Goal: Use online tool/utility: Use online tool/utility

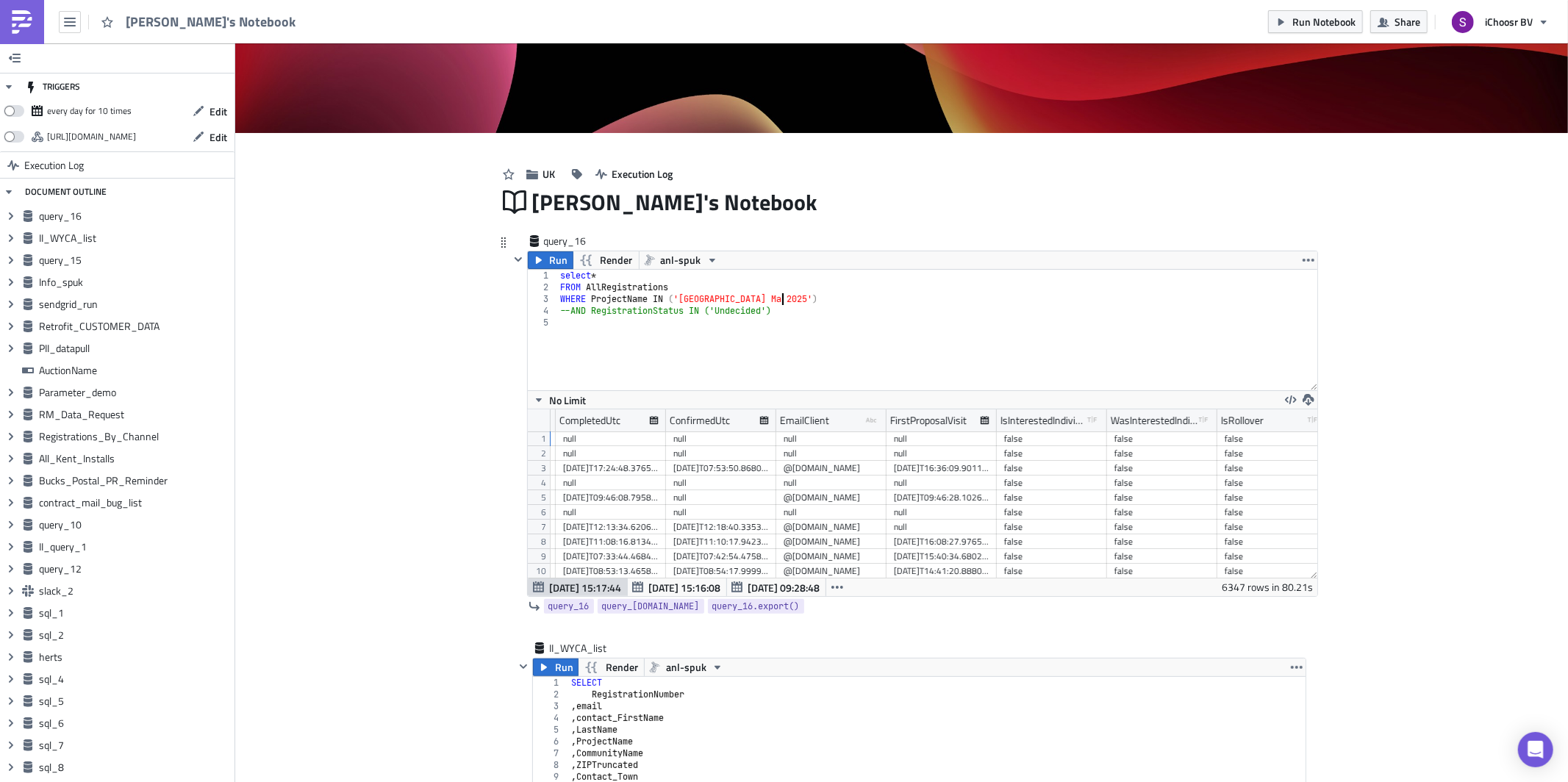
click at [782, 300] on div "select * FROM AllRegistrations WHERE ProjectName IN ( '[GEOGRAPHIC_DATA] Ma 202…" at bounding box center [937, 341] width 760 height 144
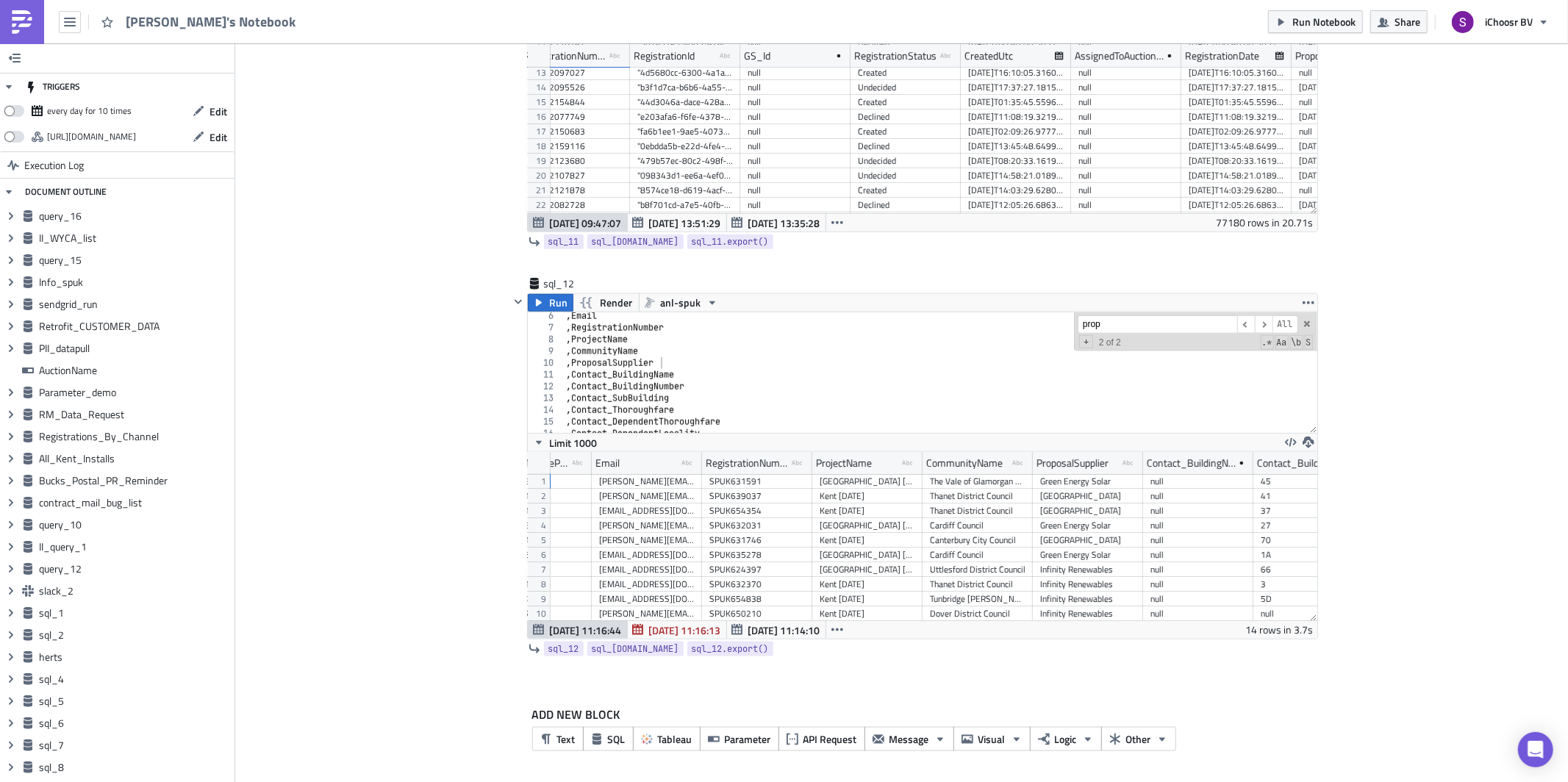
type textarea "WHERE ProjectName IN ('[GEOGRAPHIC_DATA] [DATE]')"
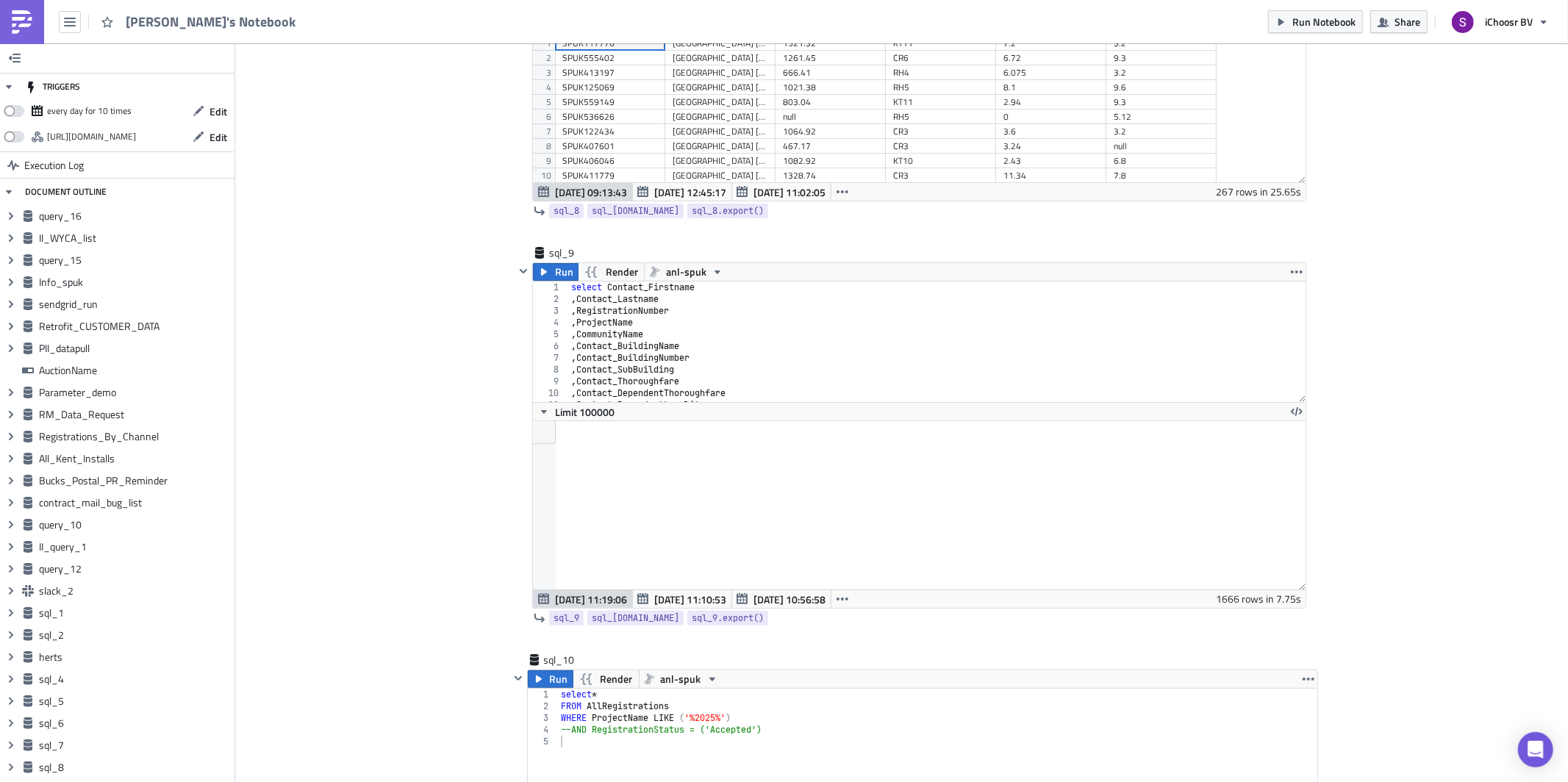
scroll to position [10761, 0]
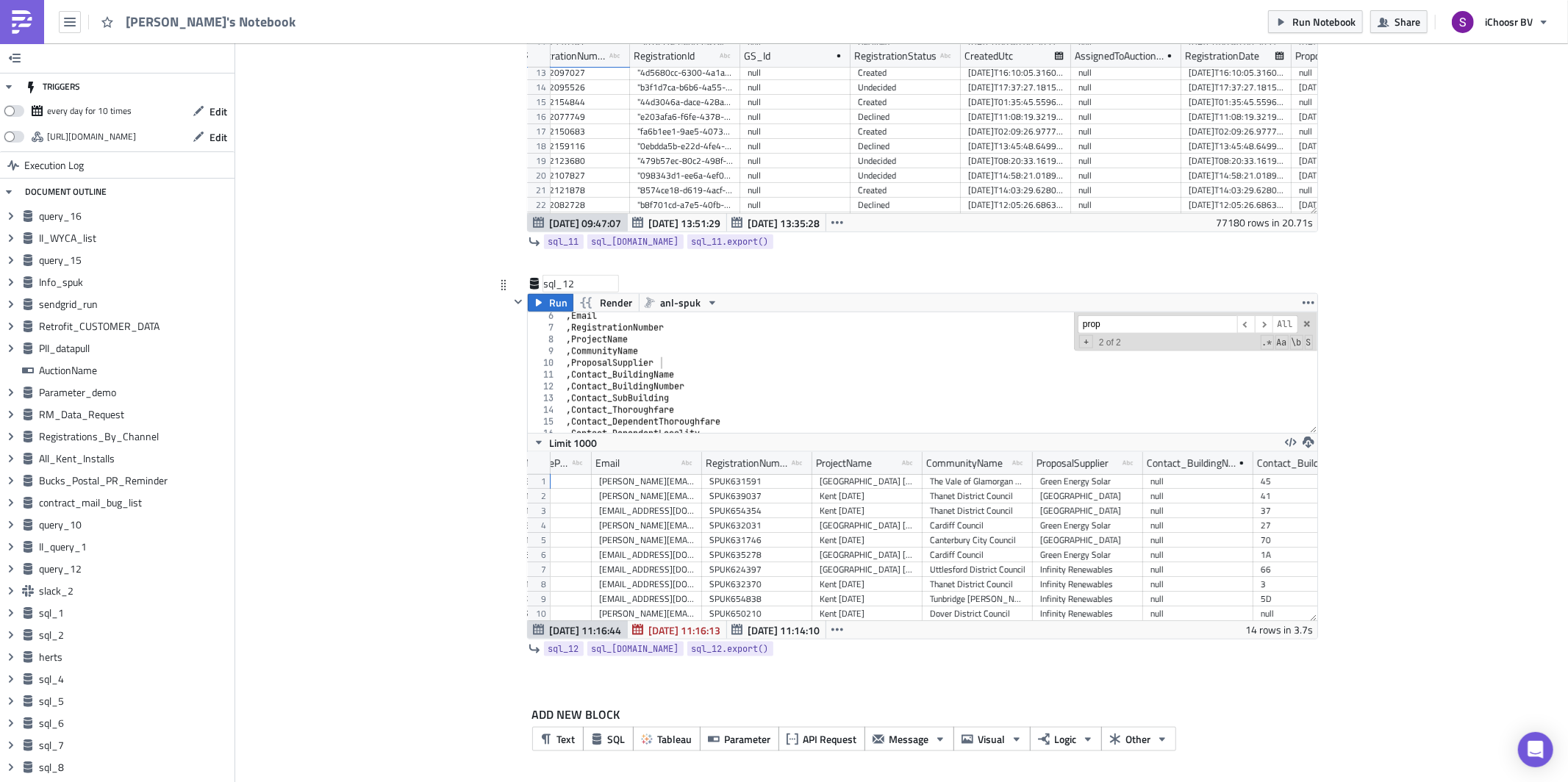
click at [550, 284] on div "sql_12" at bounding box center [581, 284] width 74 height 14
click at [550, 284] on input "sql_12" at bounding box center [581, 284] width 74 height 14
click at [549, 278] on div "sql_12" at bounding box center [581, 284] width 74 height 14
click at [549, 278] on input "sql_12" at bounding box center [581, 284] width 74 height 14
type input "i"
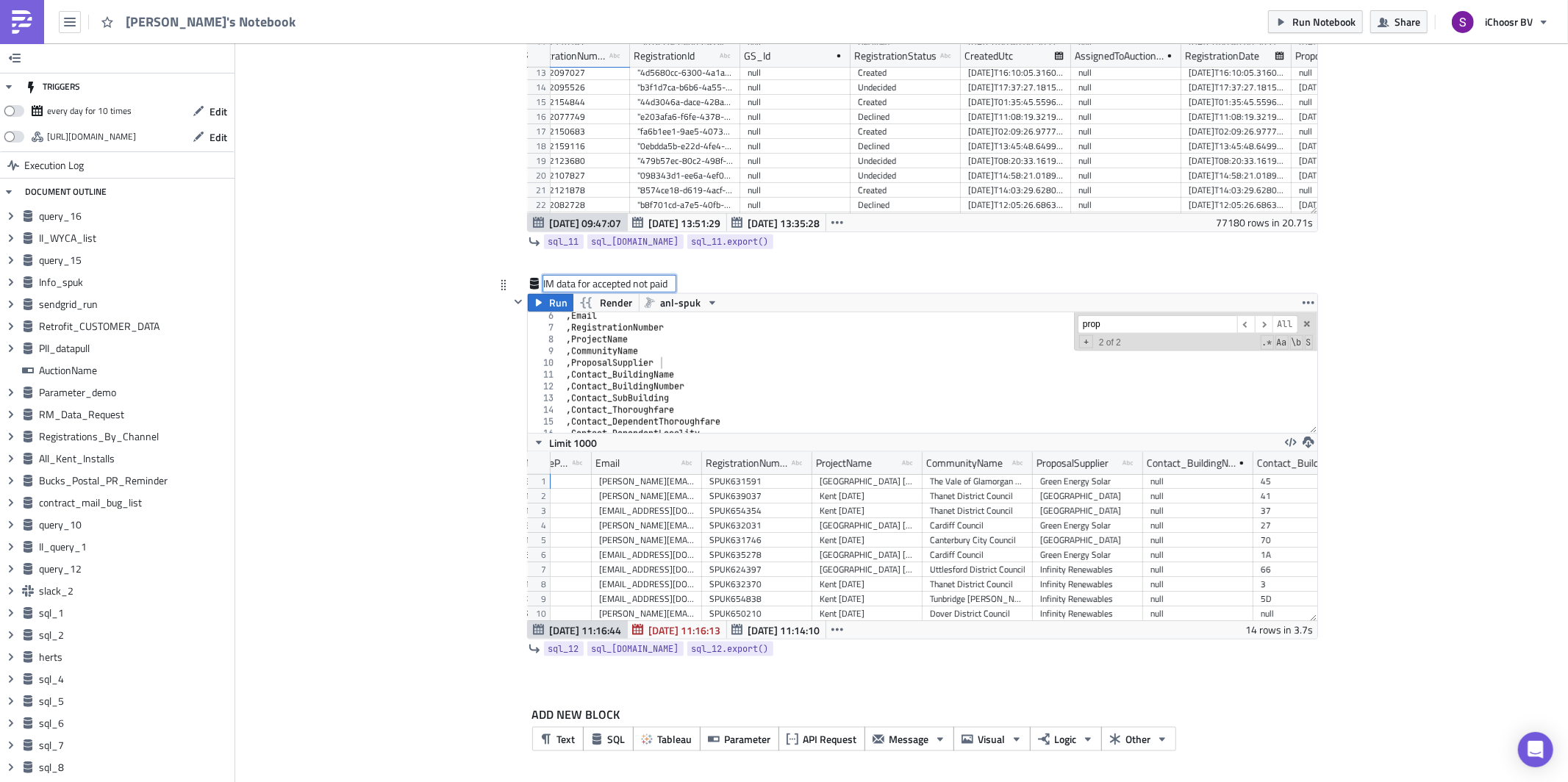
type input "IM data for accepted not paid"
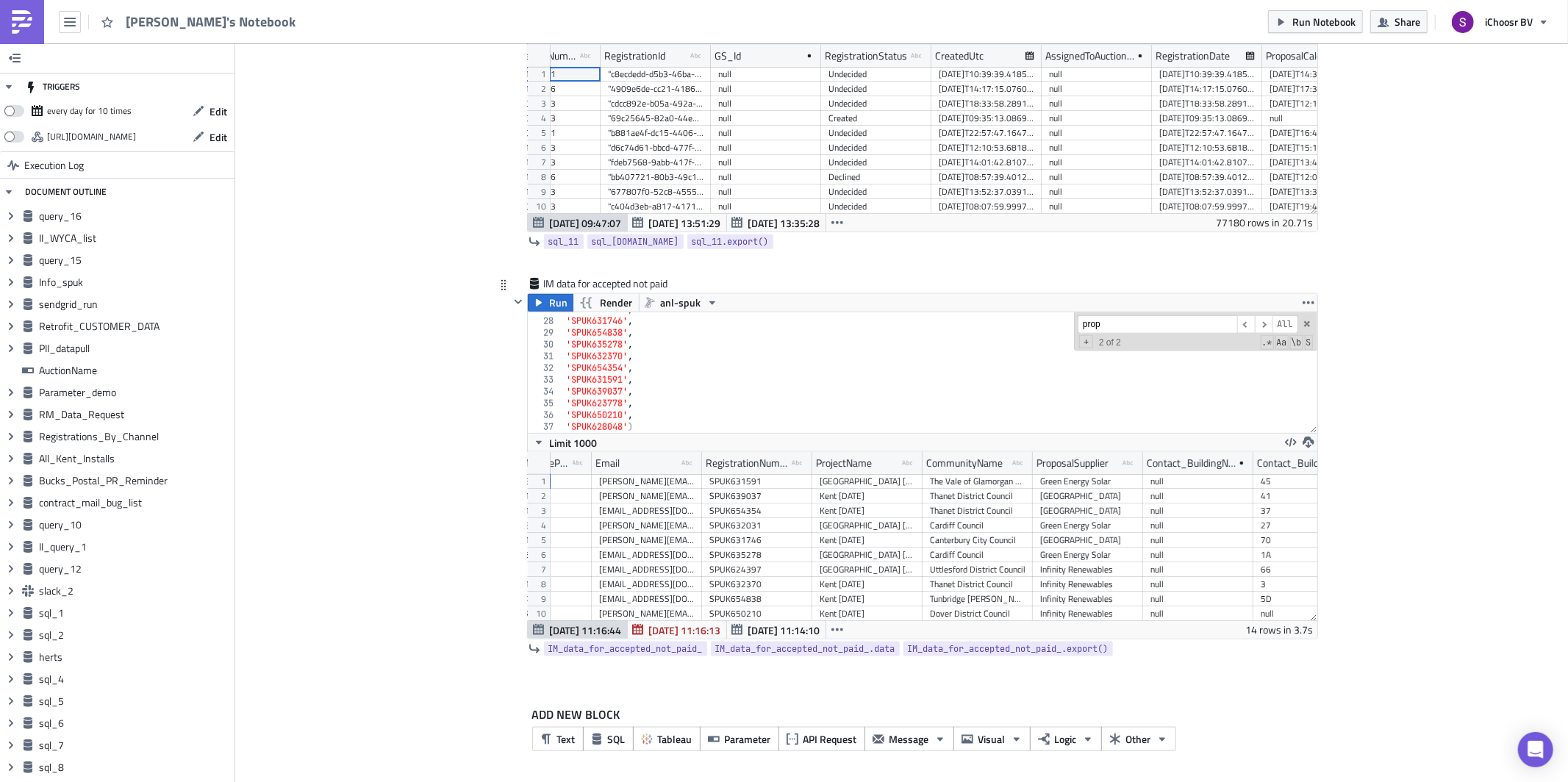
scroll to position [313, 0]
